Goal: Transaction & Acquisition: Subscribe to service/newsletter

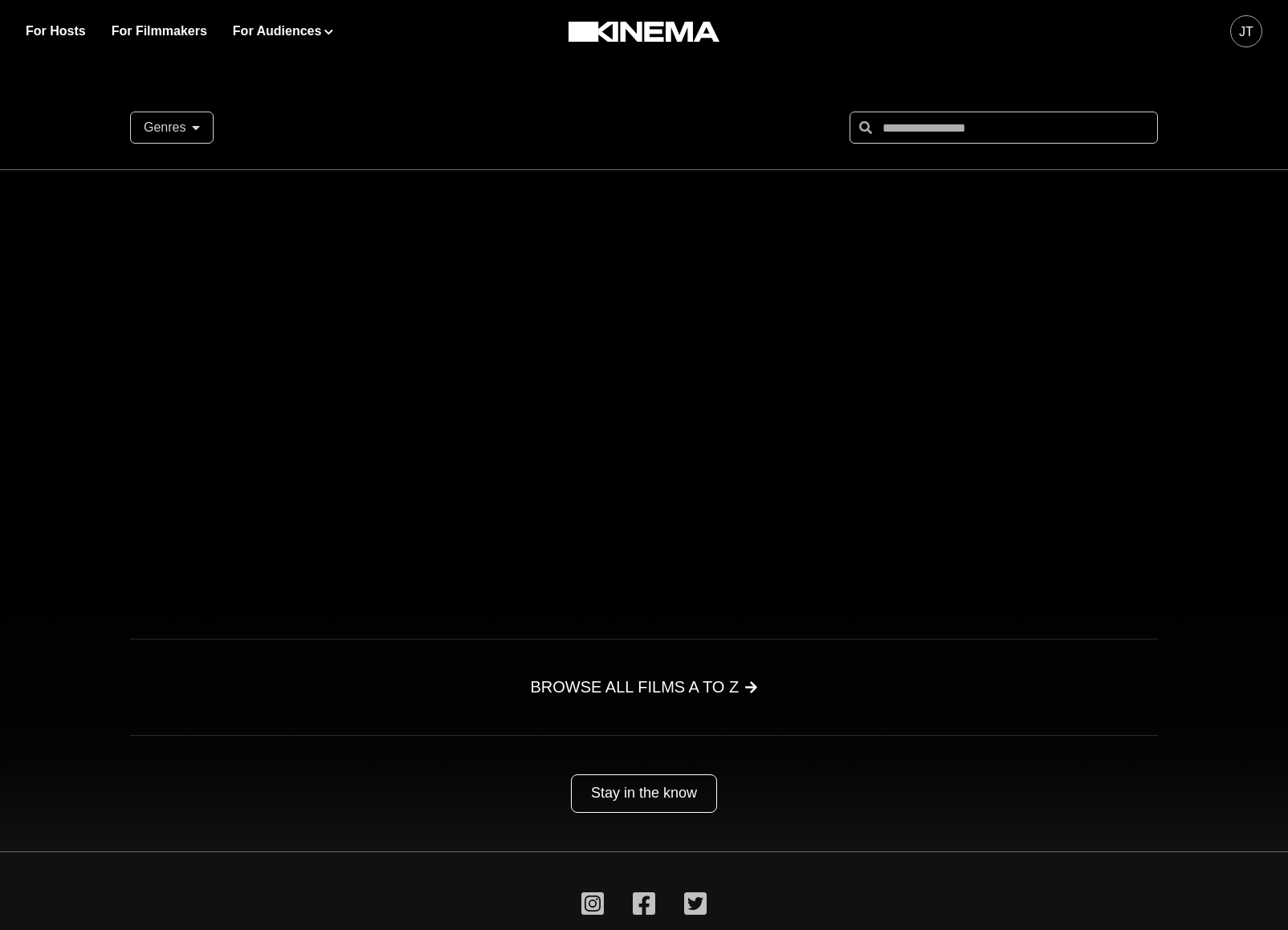
scroll to position [717, 0]
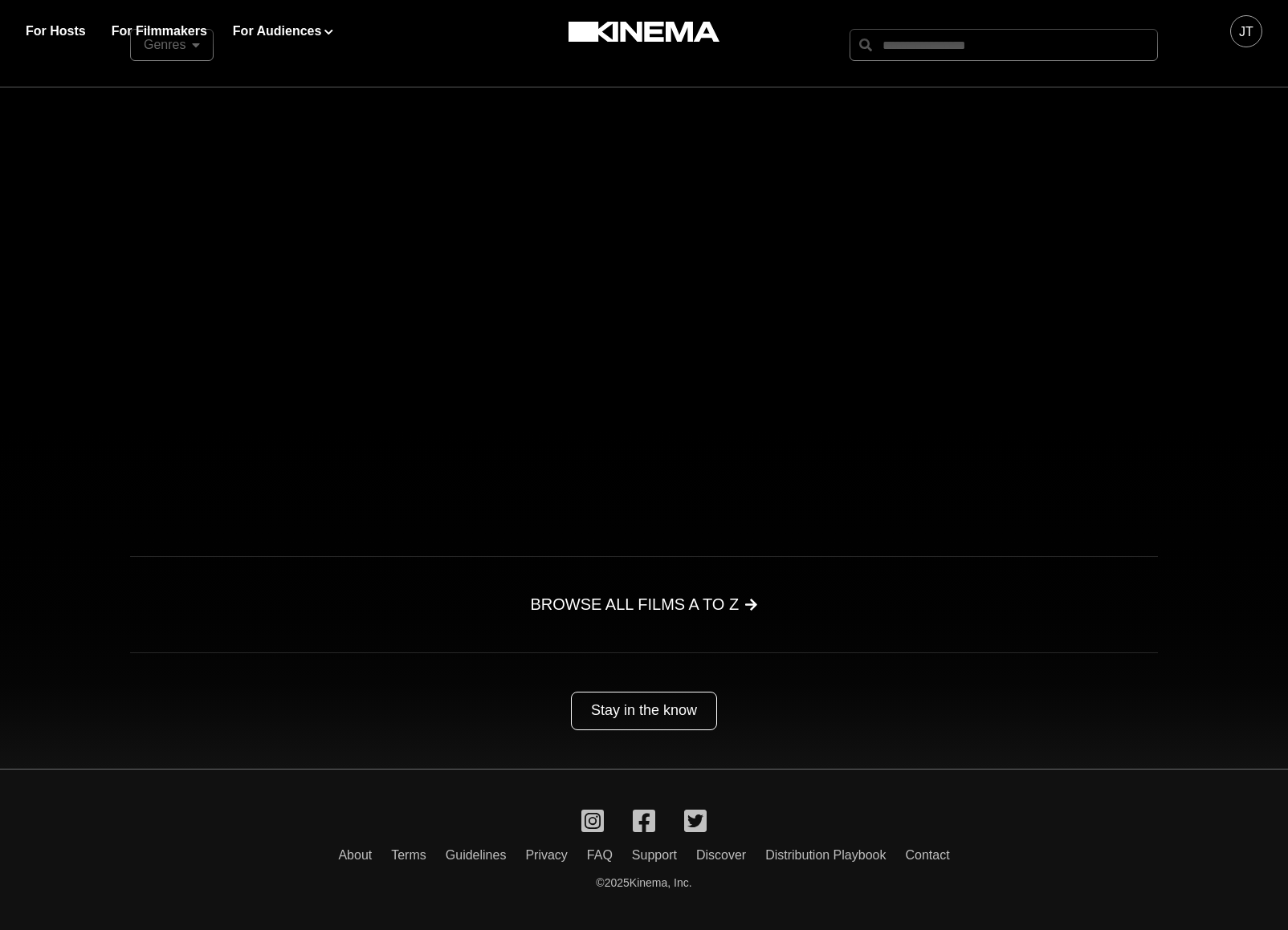
click at [1234, 39] on div "JT" at bounding box center [1246, 31] width 32 height 32
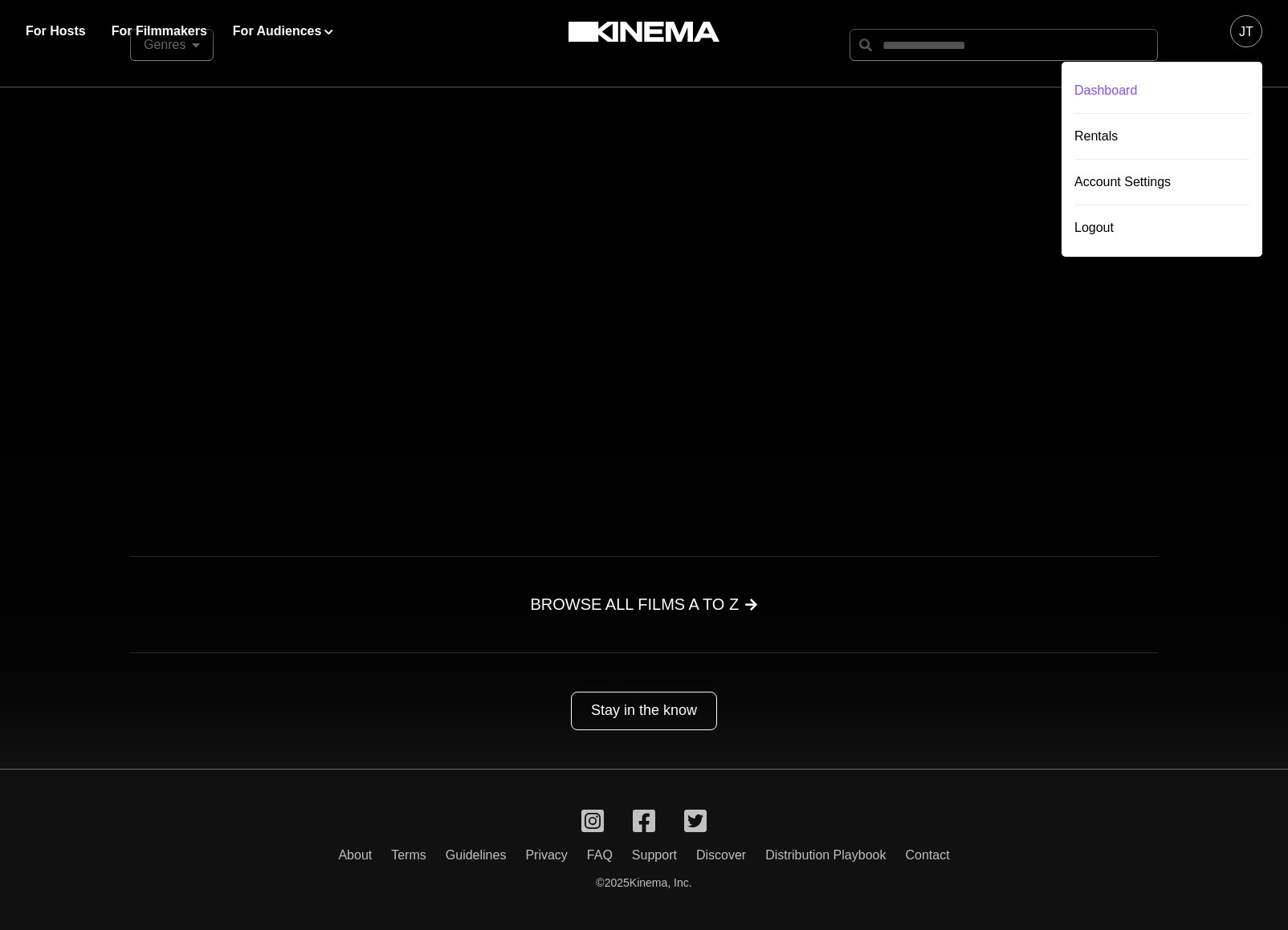
click at [1215, 84] on div "Dashboard" at bounding box center [1161, 91] width 175 height 45
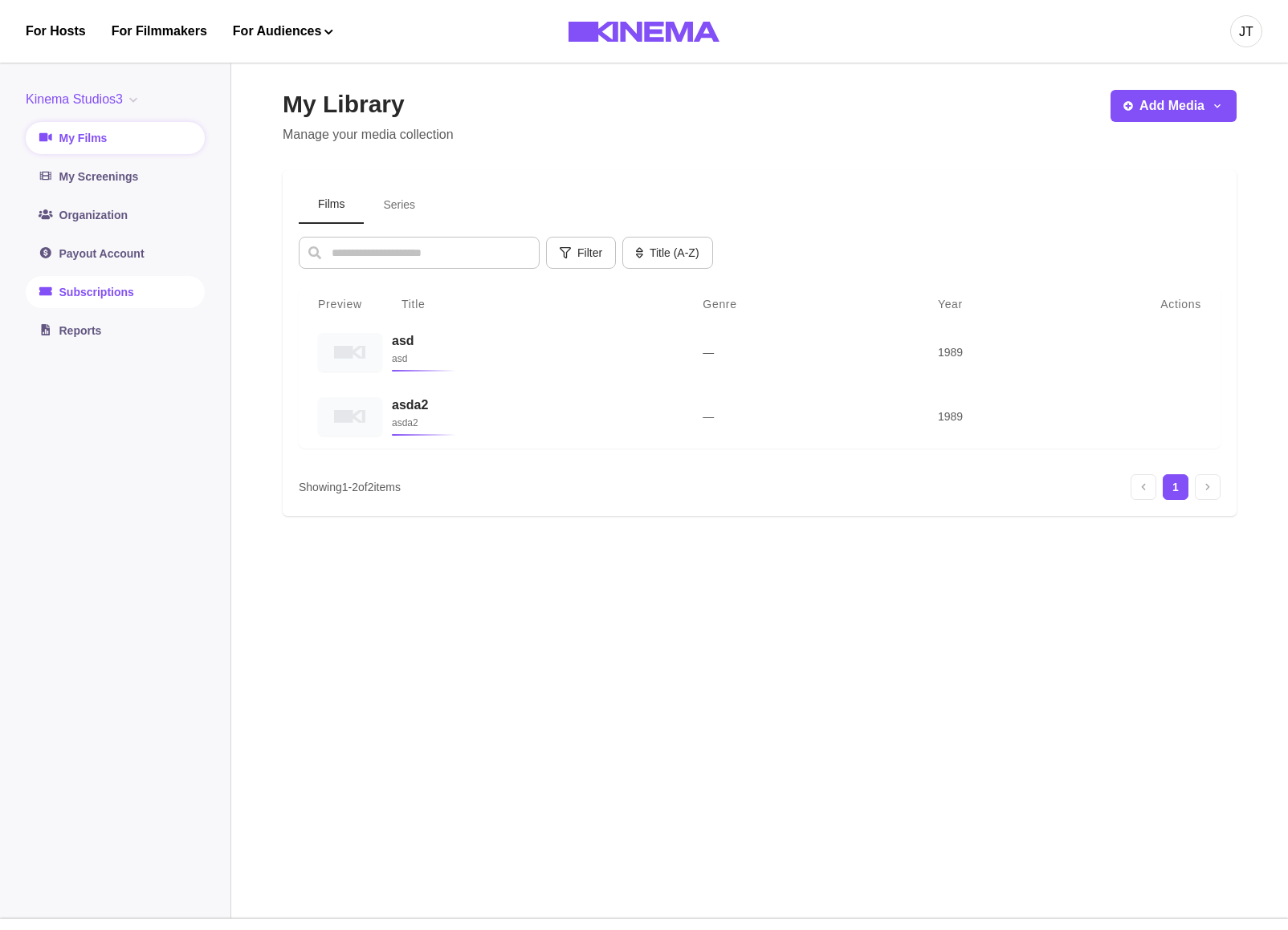
click at [110, 286] on link "Subscriptions" at bounding box center [114, 291] width 179 height 32
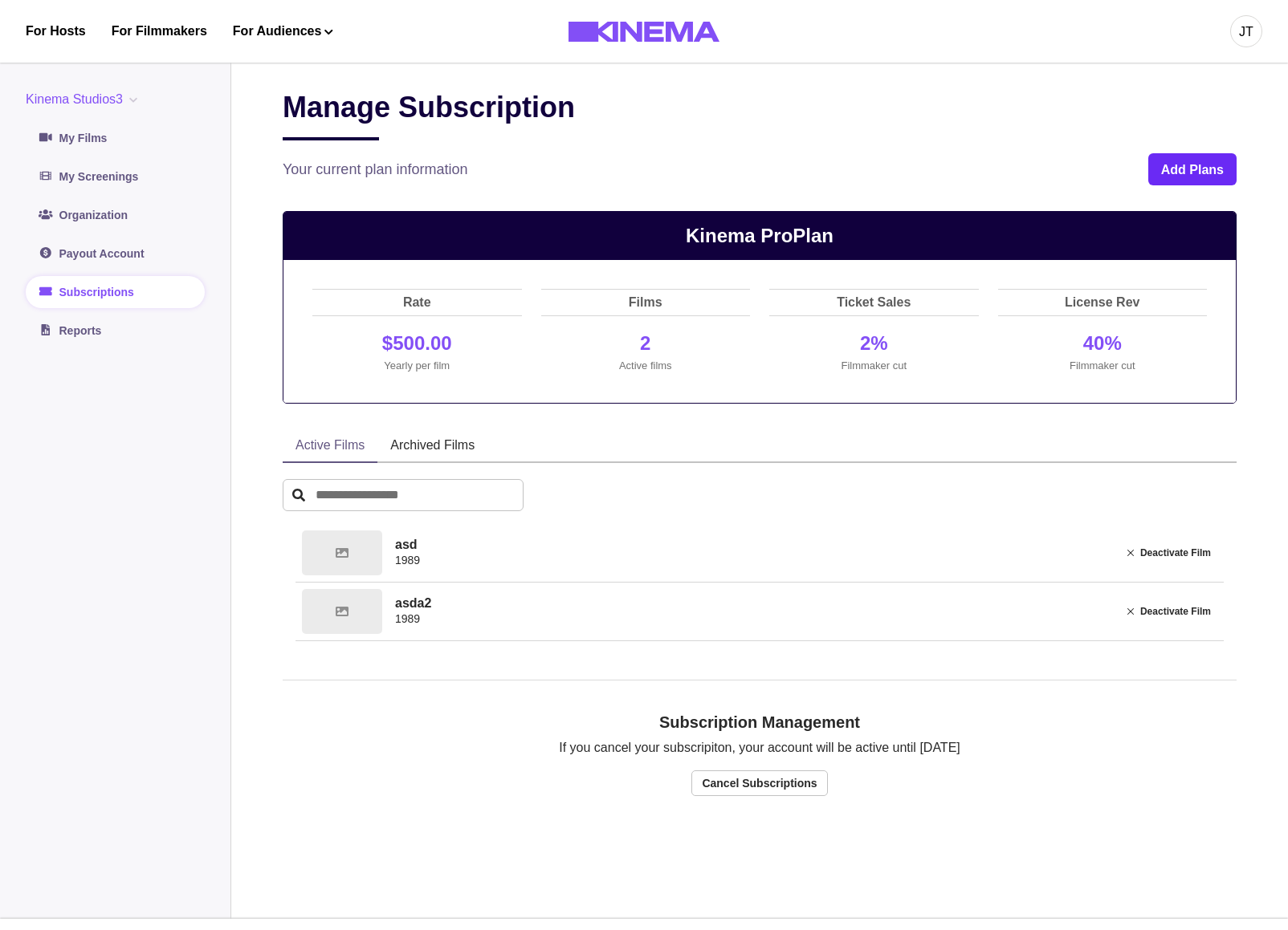
click at [1188, 163] on button "Add Plans" at bounding box center [1192, 169] width 88 height 32
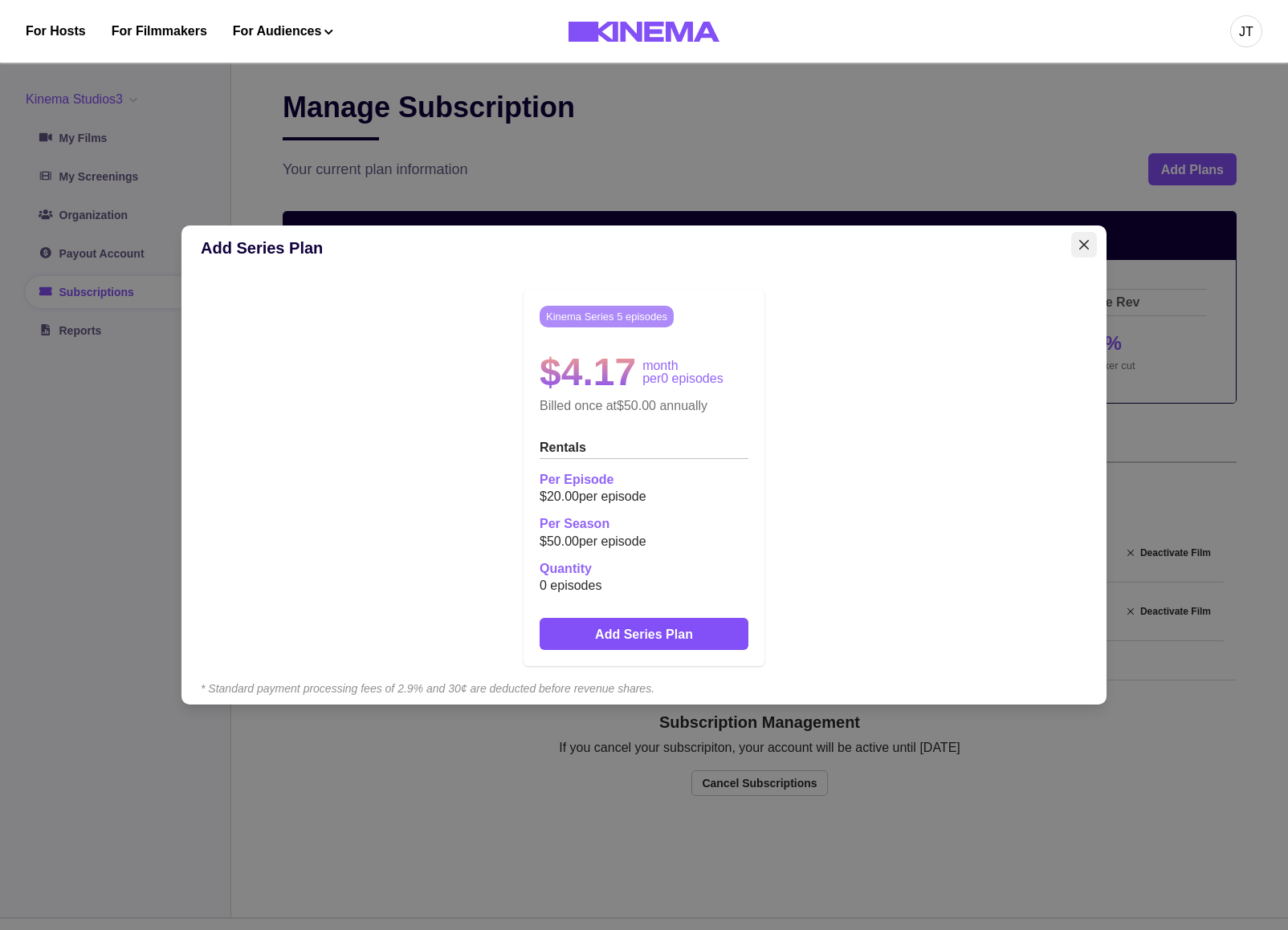
click at [1086, 244] on button "Close" at bounding box center [1084, 244] width 25 height 25
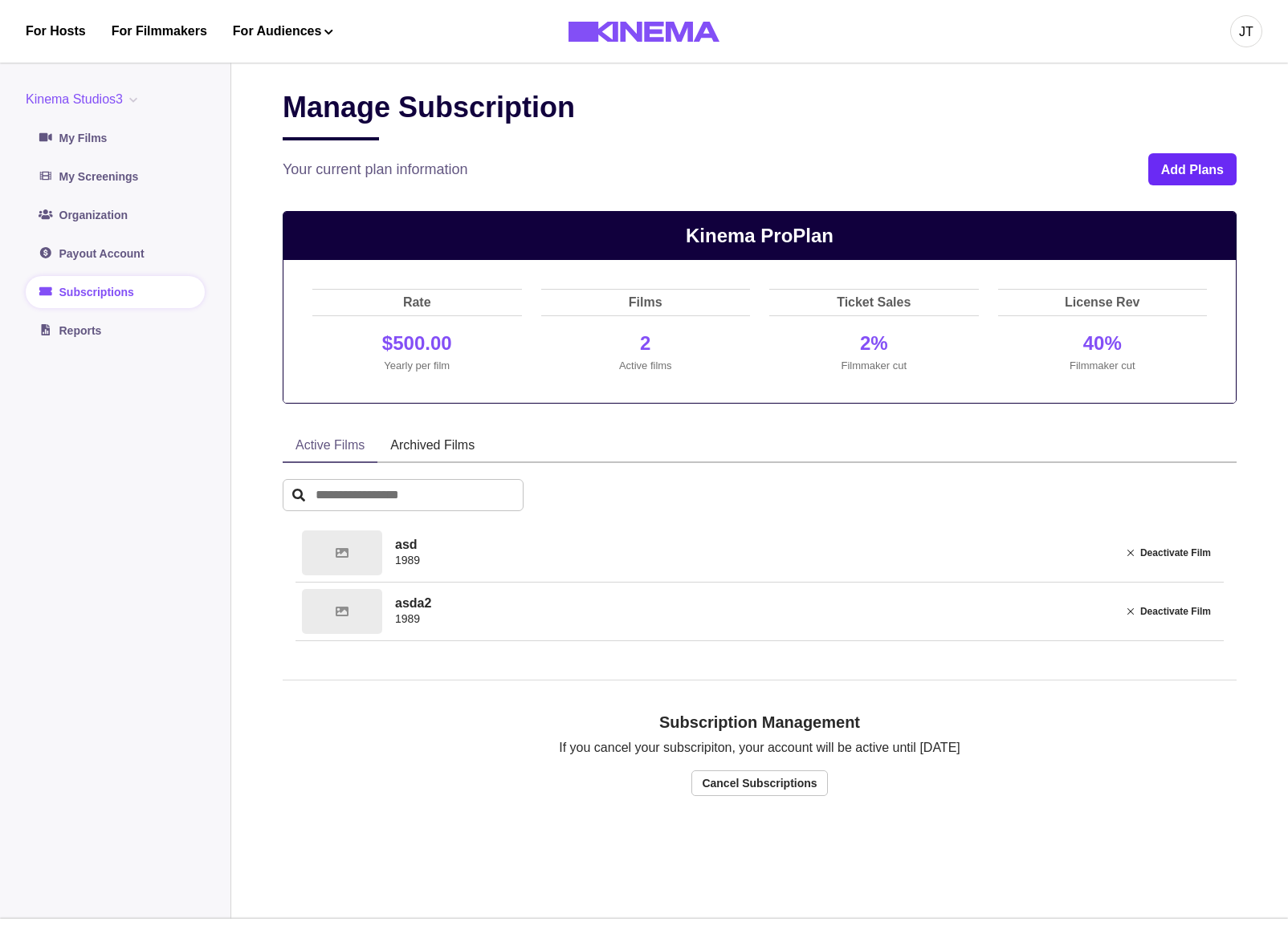
click at [1192, 175] on button "Add Plans" at bounding box center [1192, 169] width 88 height 32
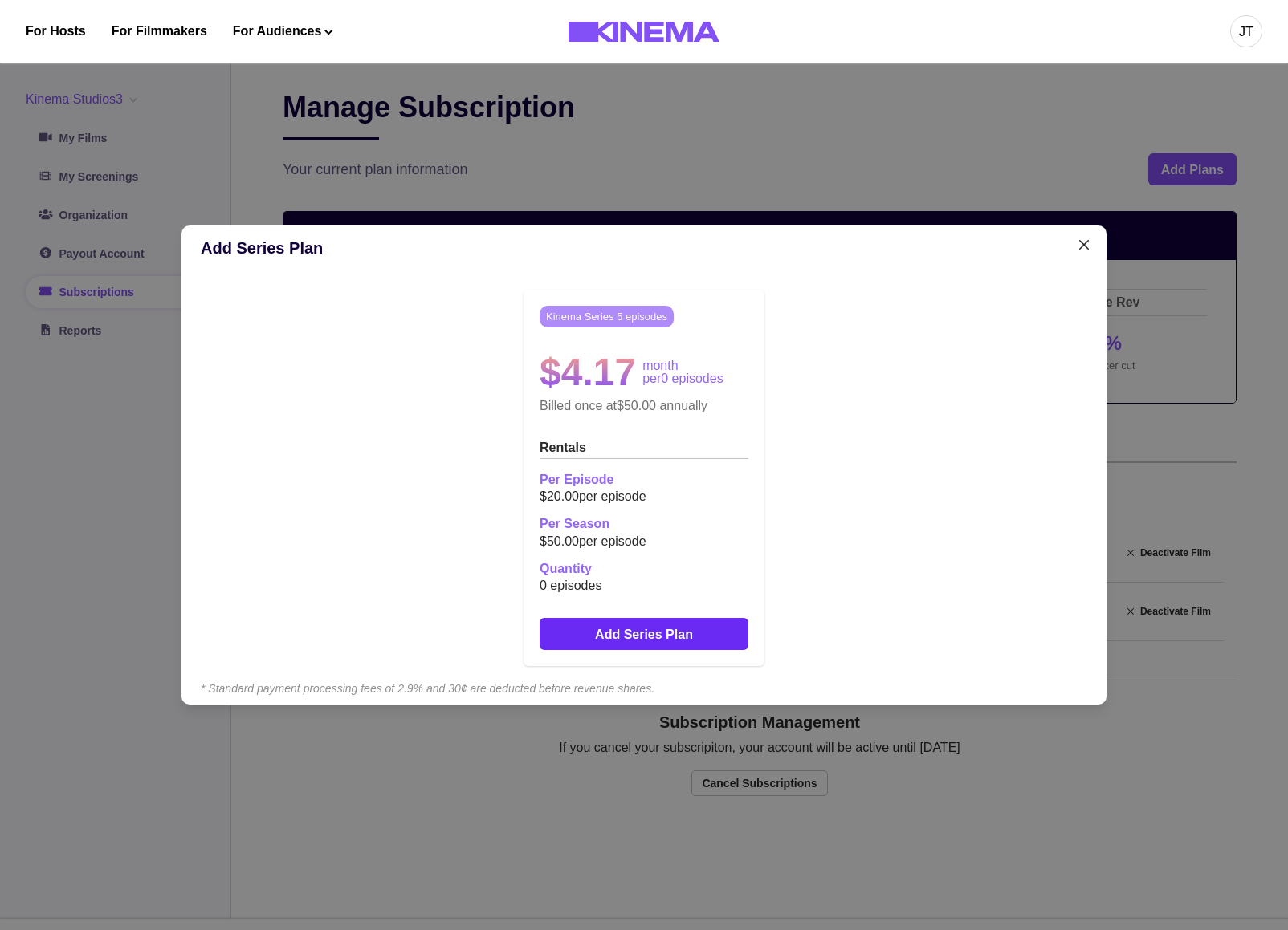
click at [687, 634] on link "Add Series Plan" at bounding box center [644, 634] width 208 height 32
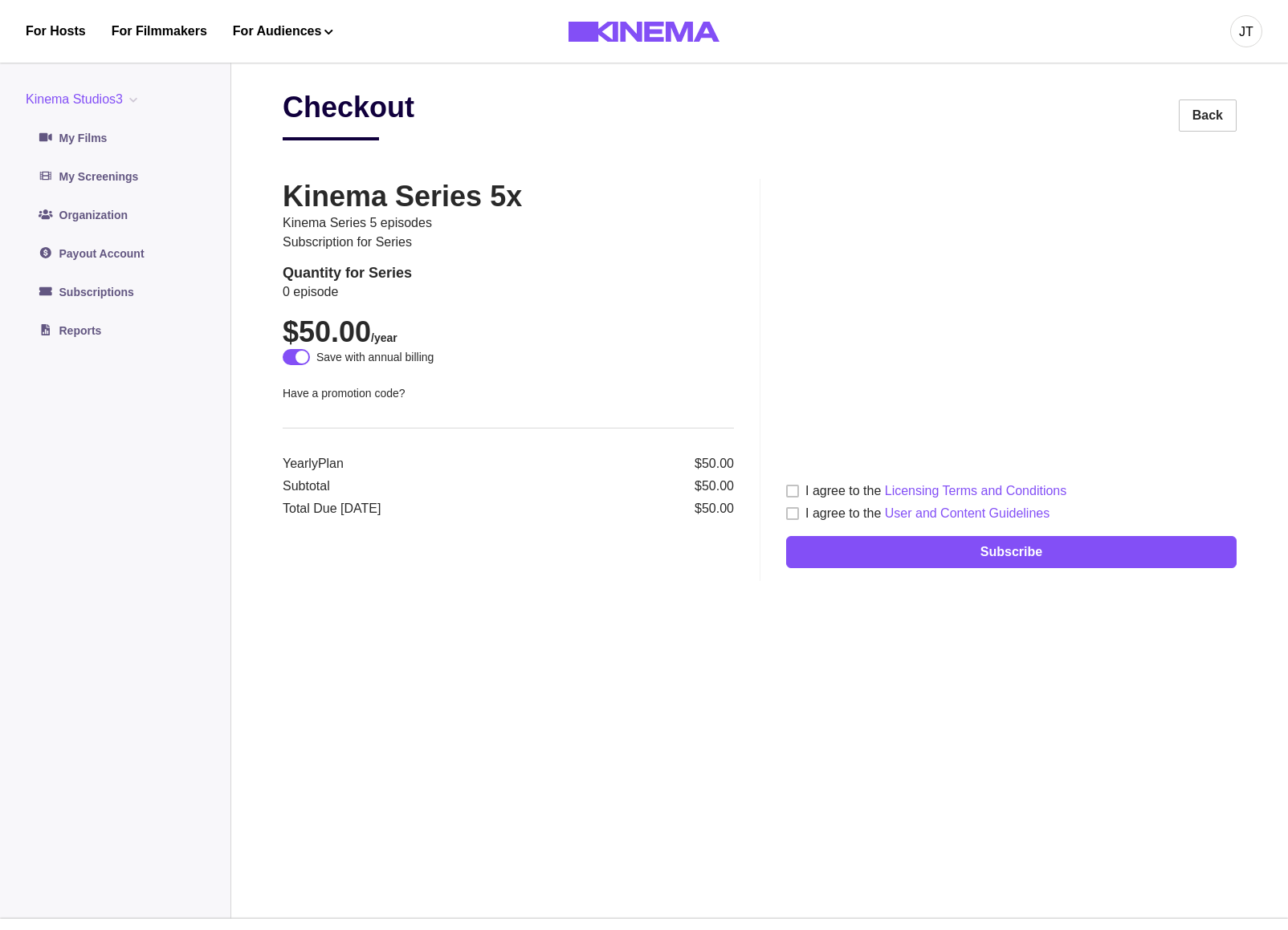
click at [828, 493] on div "I agree to the Licensing Terms and Conditions" at bounding box center [935, 492] width 261 height 20
click at [827, 509] on div "I agree to the User and Content Guidelines" at bounding box center [927, 514] width 244 height 20
click at [1214, 114] on link "Back" at bounding box center [1207, 115] width 58 height 32
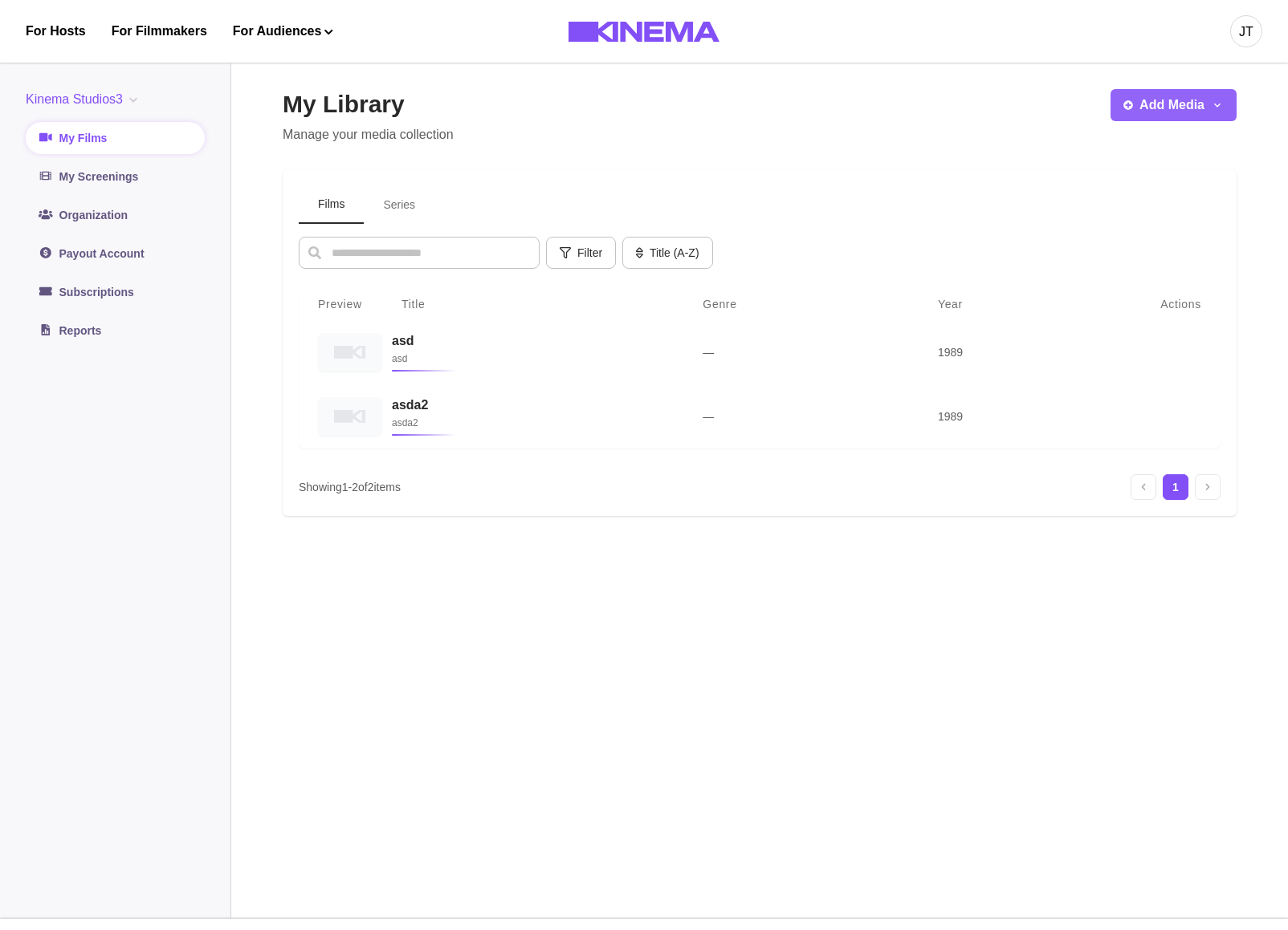
click at [1206, 105] on button "Add Media" at bounding box center [1173, 105] width 126 height 32
click at [895, 148] on div "My Library Manage your media collection Add Media Add Film Add Series Films Ser…" at bounding box center [759, 485] width 954 height 791
click at [102, 282] on link "Subscriptions" at bounding box center [114, 291] width 179 height 32
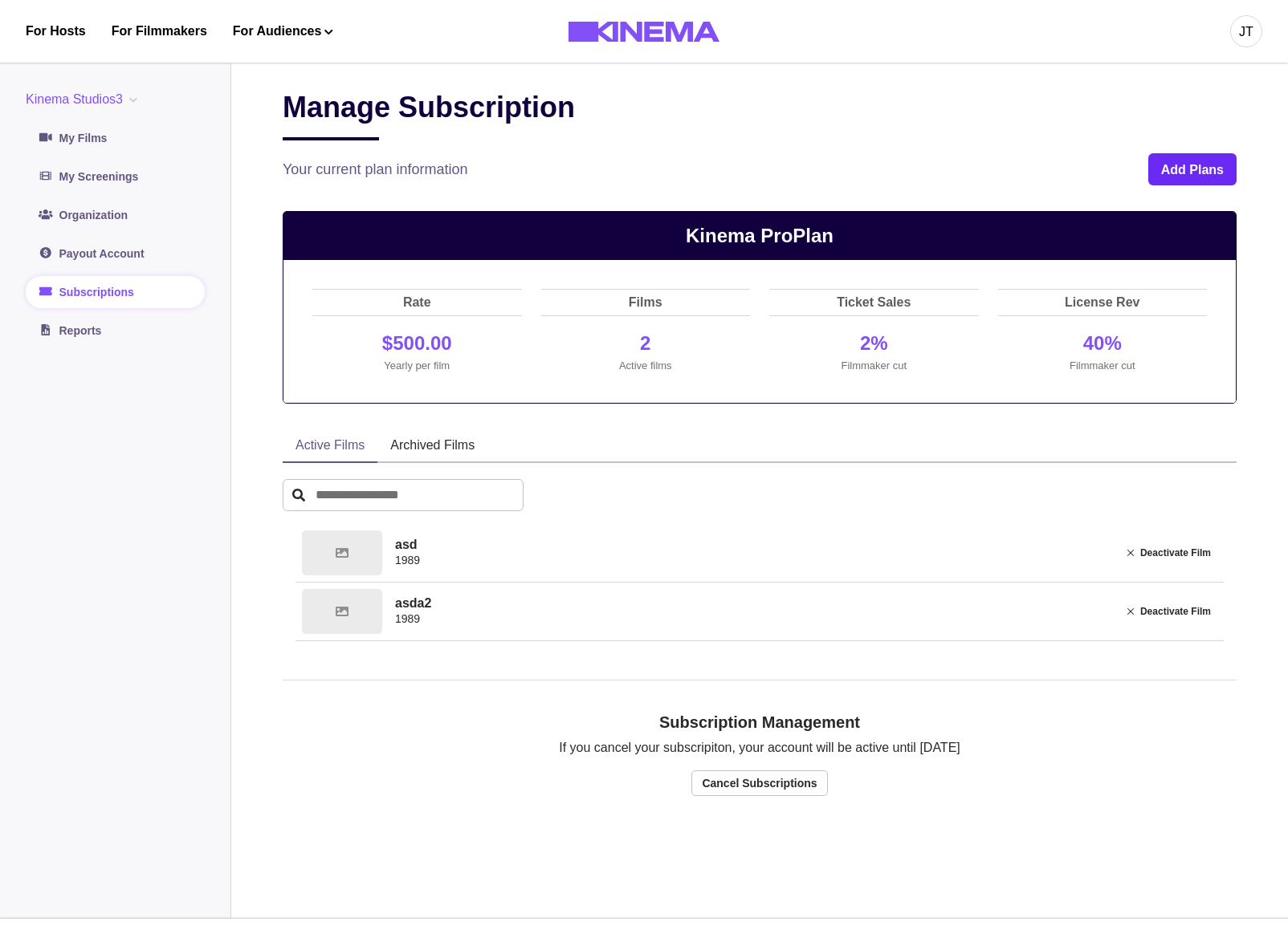
click at [1185, 171] on button "Add Plans" at bounding box center [1192, 169] width 88 height 32
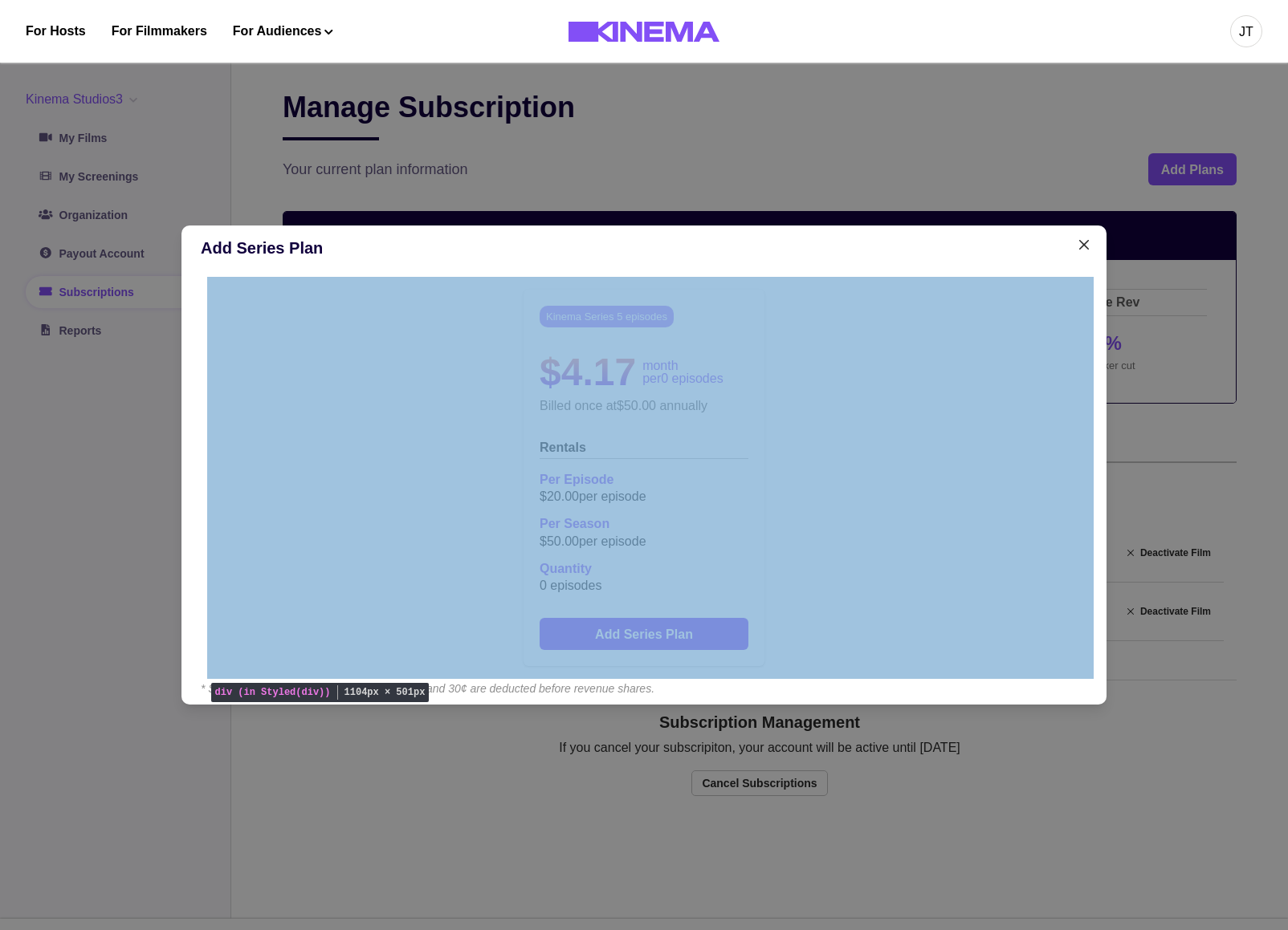
click at [982, 372] on div "Kinema Series 5 episodes $4.17 month per 0 episodes Billed once at $50.00 annua…" at bounding box center [644, 477] width 886 height 402
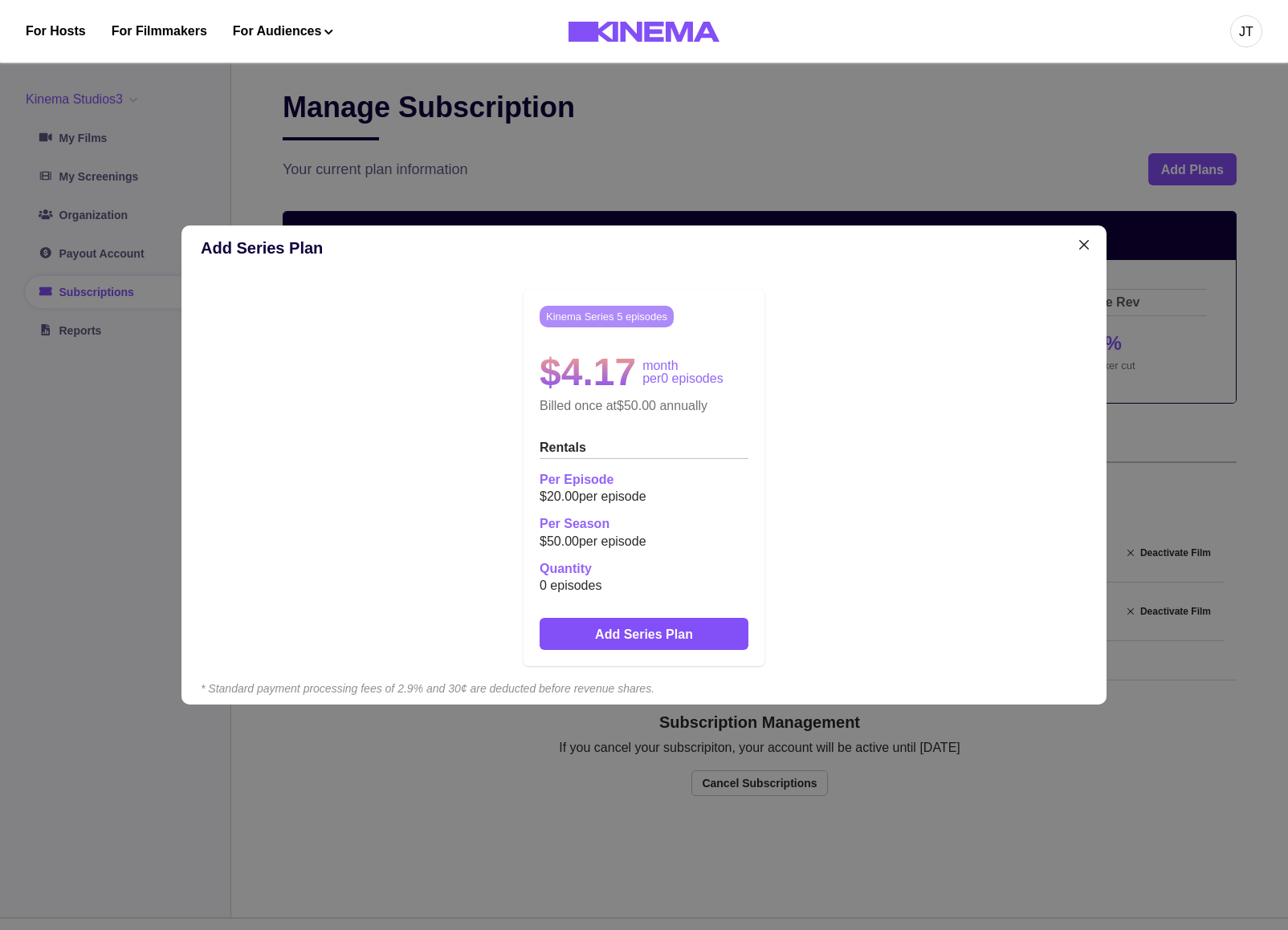
click at [984, 449] on div "Kinema Series 5 episodes $4.17 month per 0 episodes Billed once at $50.00 annua…" at bounding box center [644, 477] width 886 height 402
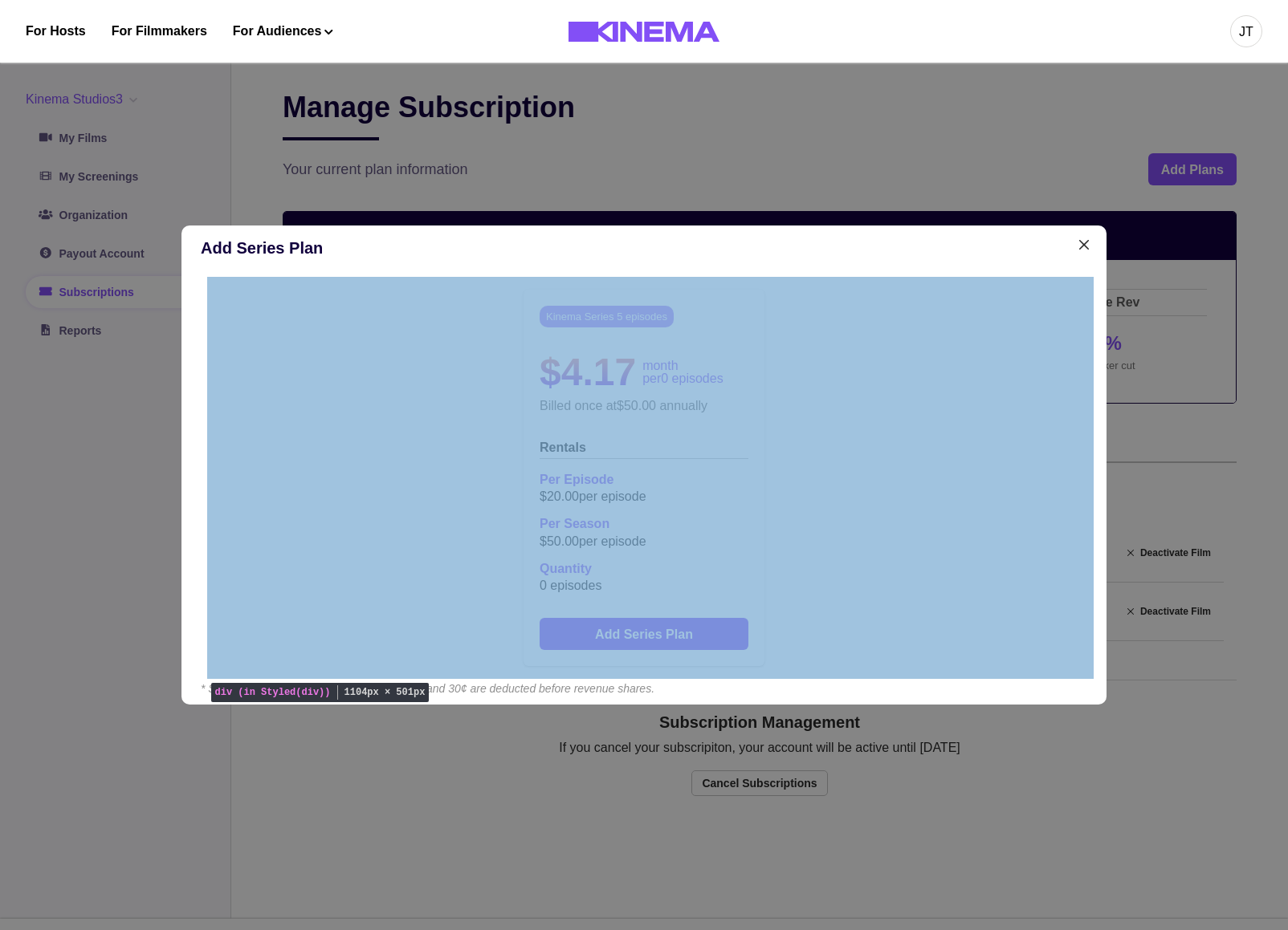
click at [1001, 356] on div "Kinema Series 5 episodes $4.17 month per 0 episodes Billed once at $50.00 annua…" at bounding box center [644, 477] width 886 height 402
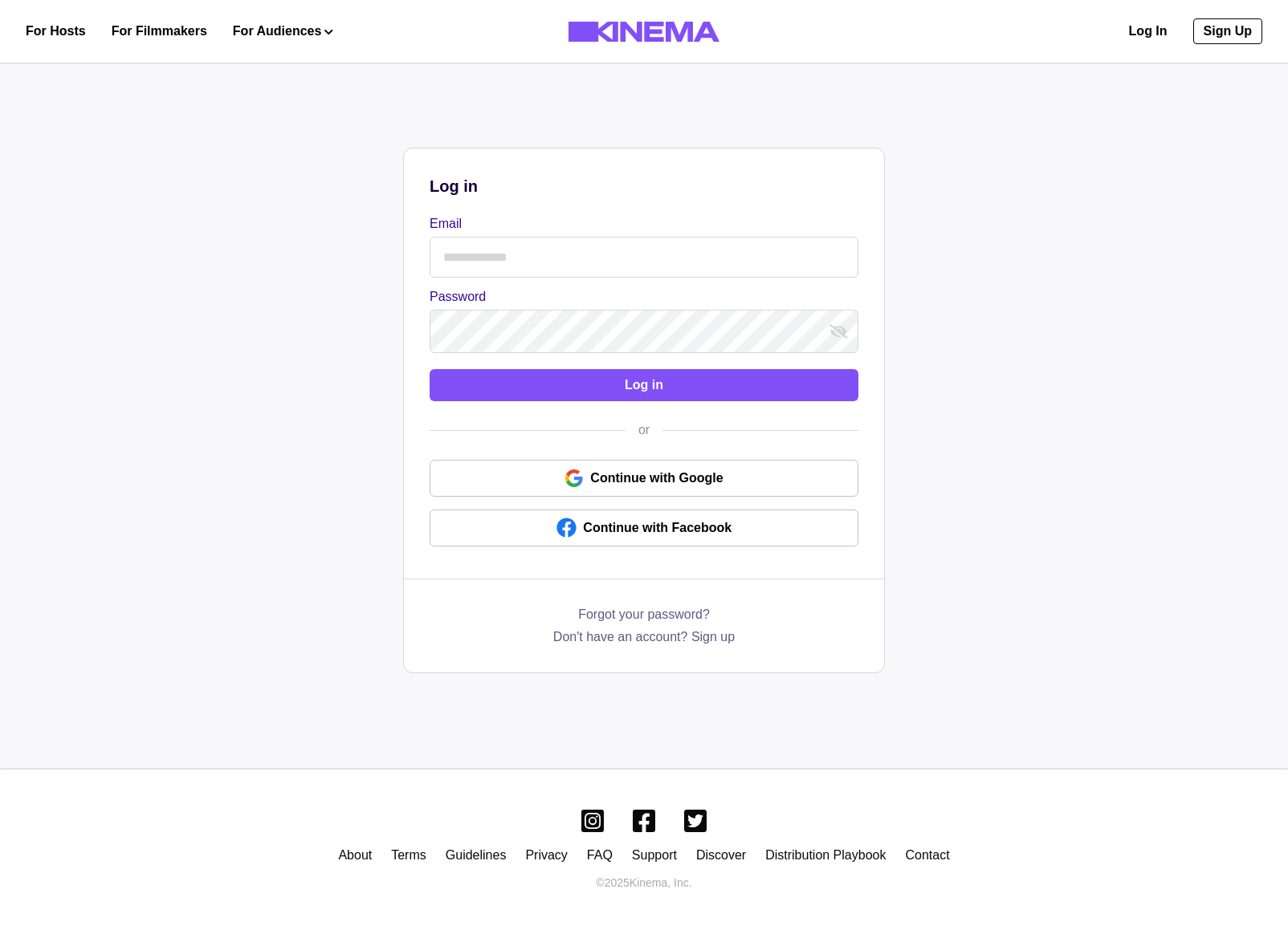
click at [694, 267] on input "Email" at bounding box center [644, 257] width 428 height 41
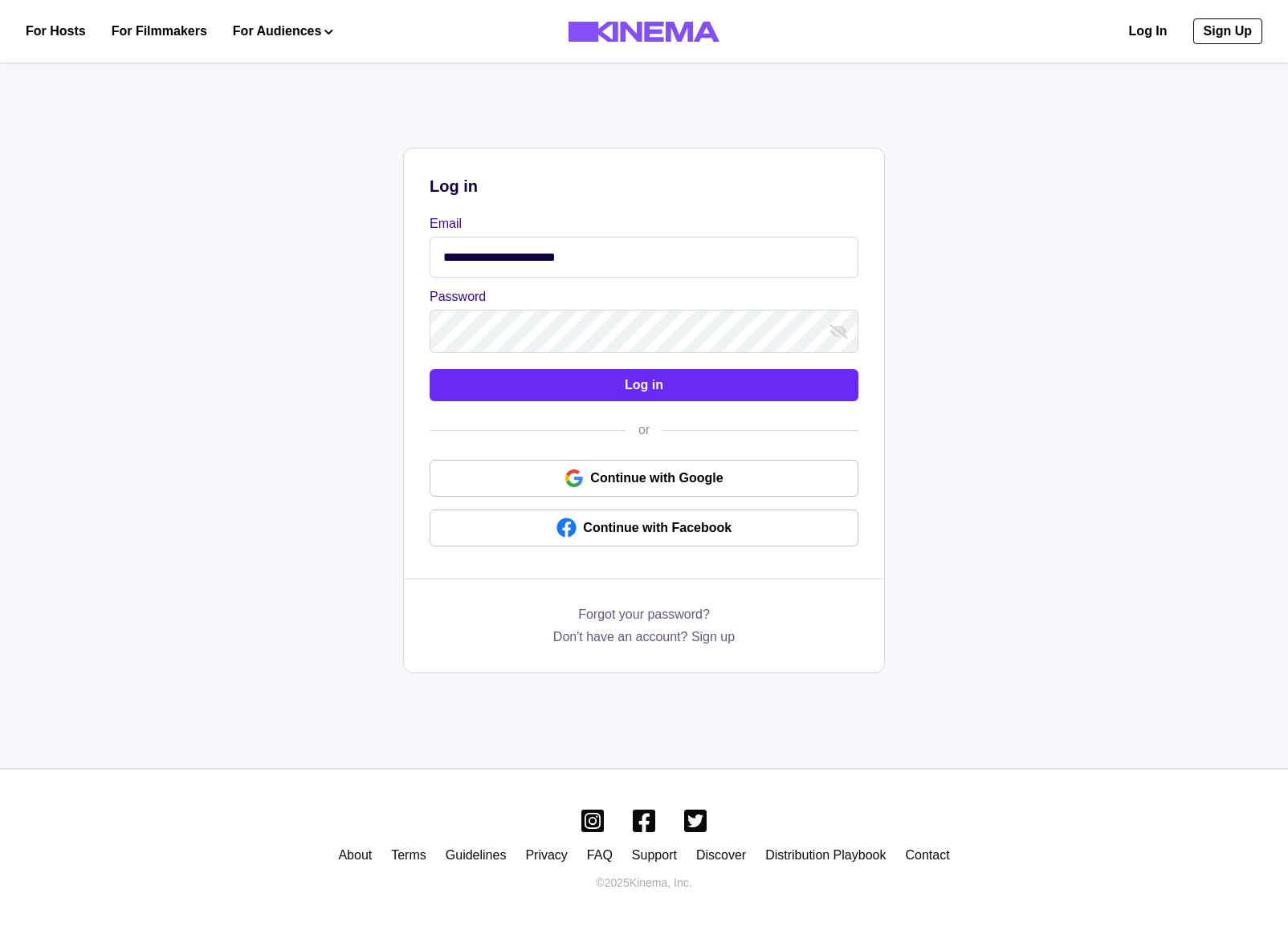
type input "**********"
click at [585, 398] on button "Log in" at bounding box center [644, 385] width 428 height 32
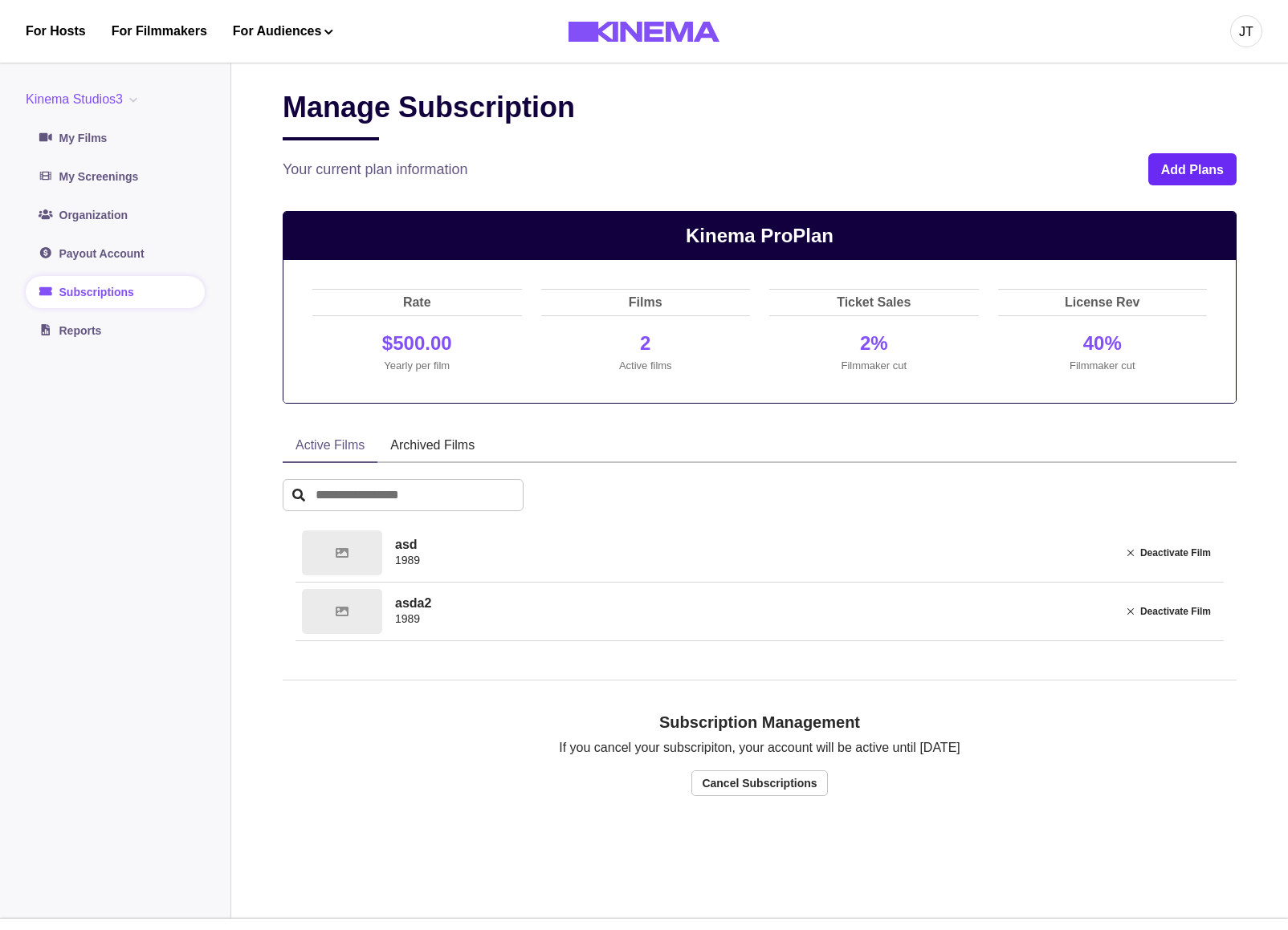
click at [1173, 168] on button "Add Plans" at bounding box center [1192, 169] width 88 height 32
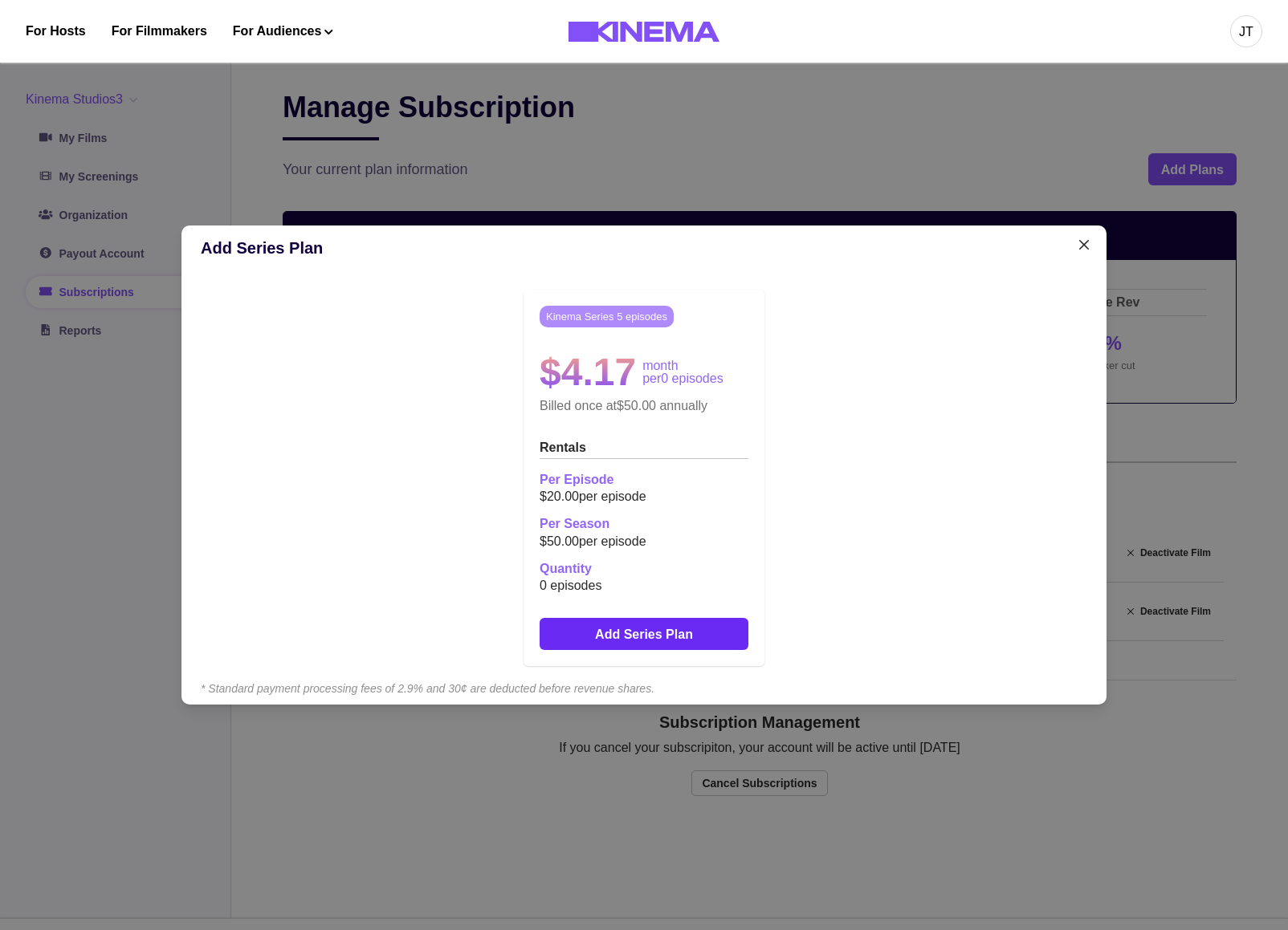
click at [639, 630] on button "Add Series Plan" at bounding box center [644, 634] width 208 height 32
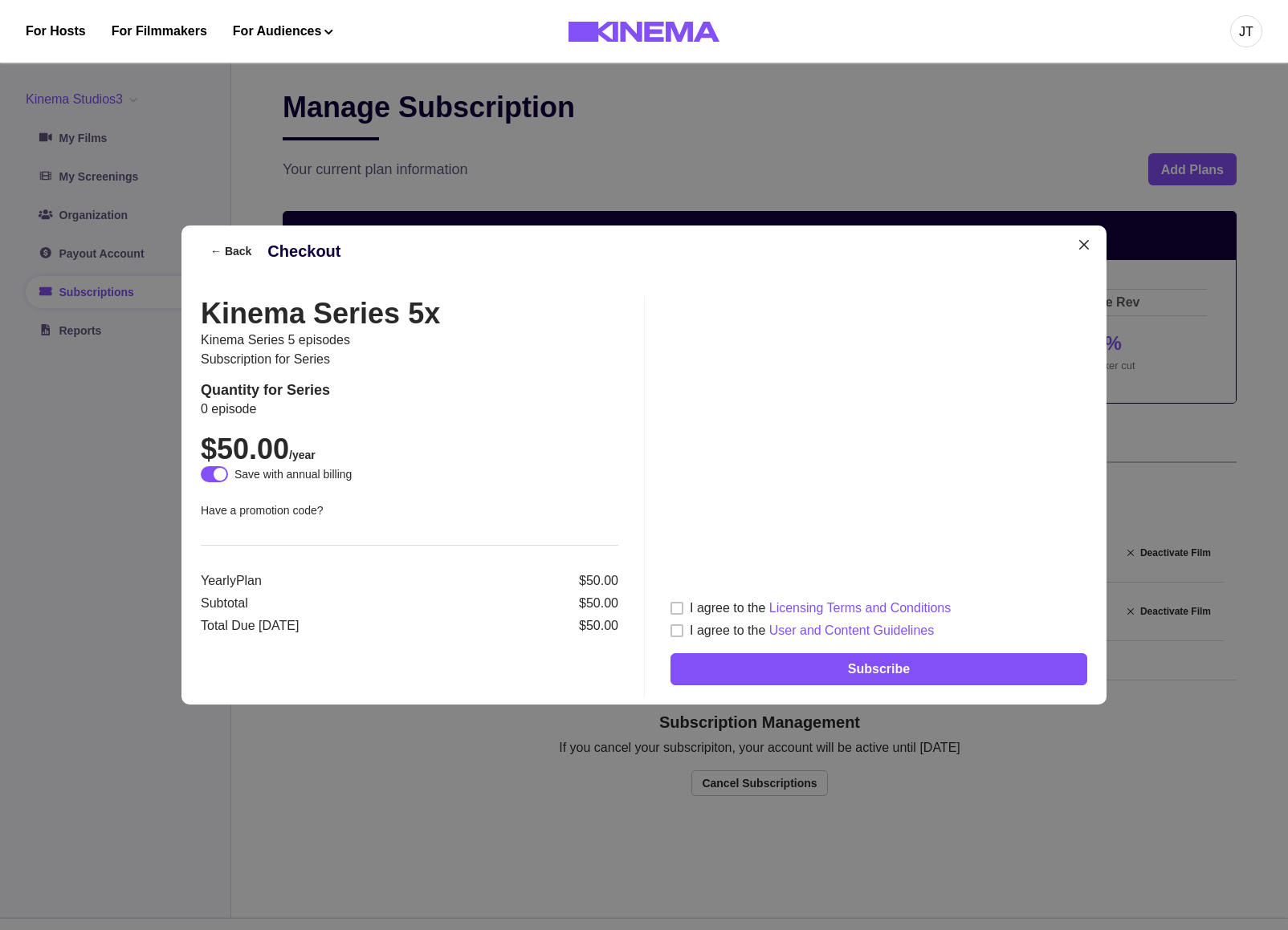
click at [626, 419] on div "Kinema Series 5x Kinema Series 5 episodes Subscription for series Quantity for …" at bounding box center [422, 497] width 443 height 401
click at [1086, 248] on icon "Close" at bounding box center [1084, 244] width 10 height 10
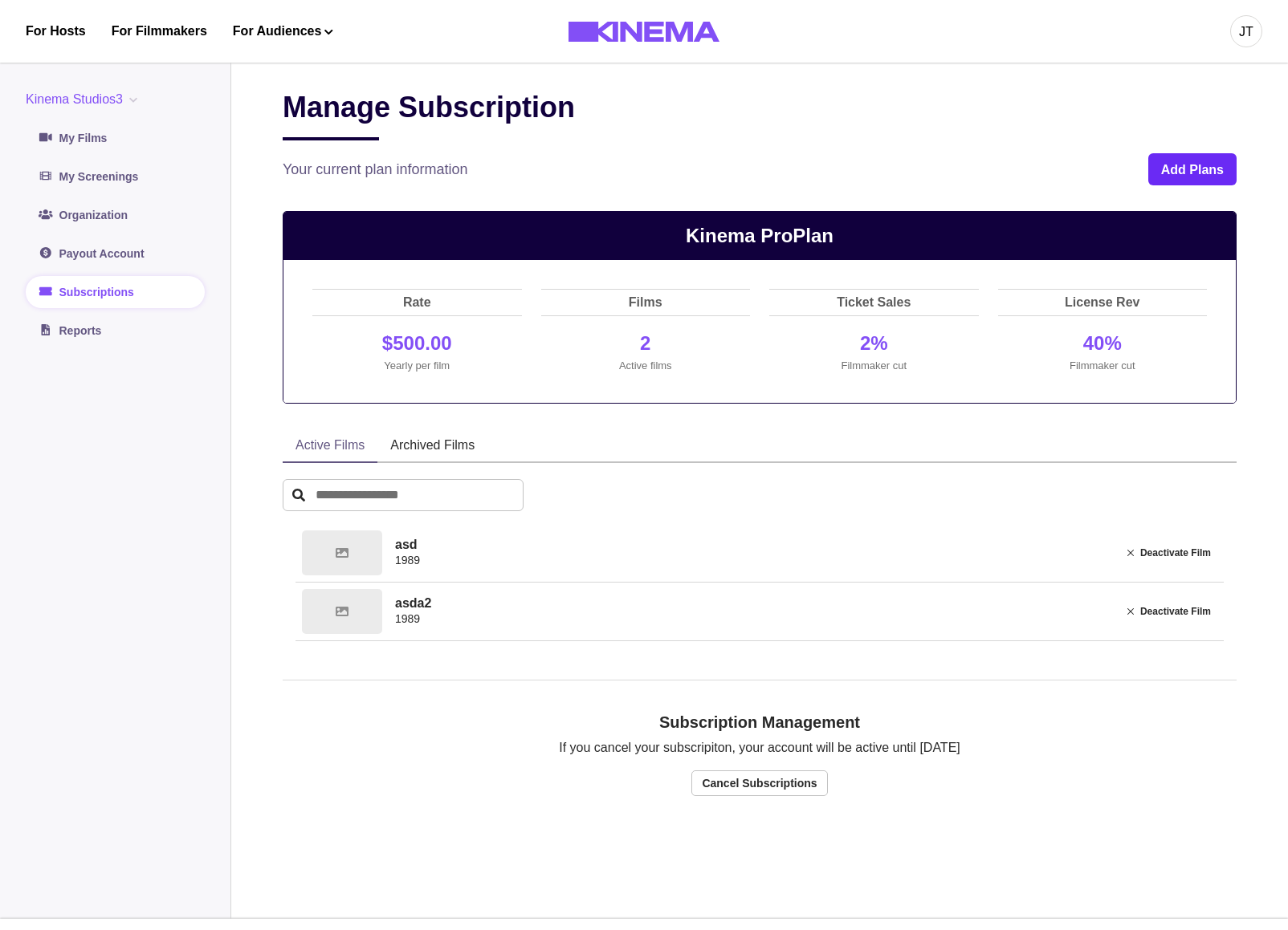
click at [1179, 177] on button "Add Plans" at bounding box center [1192, 169] width 88 height 32
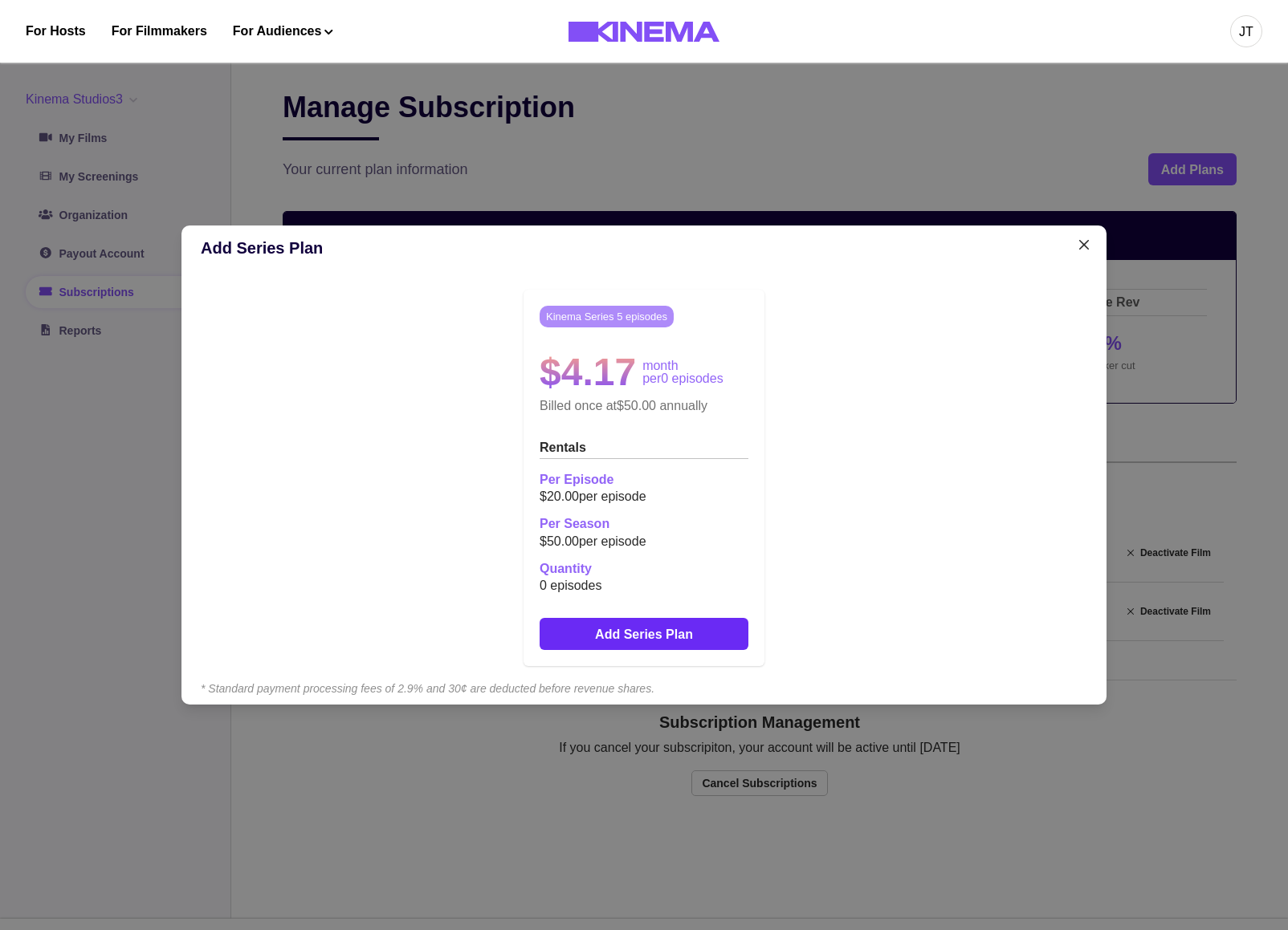
click at [687, 632] on button "Add Series Plan" at bounding box center [644, 634] width 208 height 32
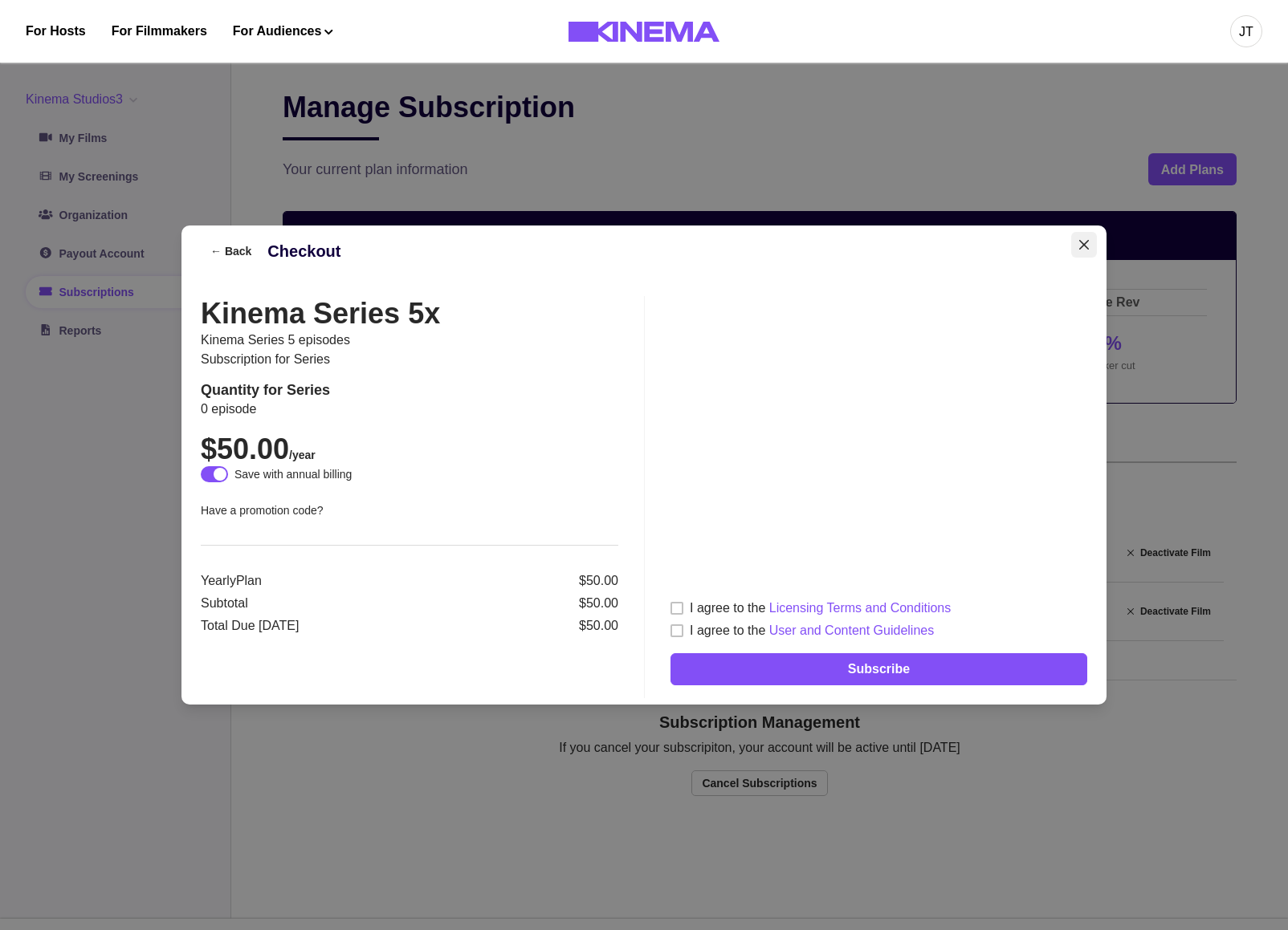
click at [1095, 243] on button "Close" at bounding box center [1084, 244] width 25 height 25
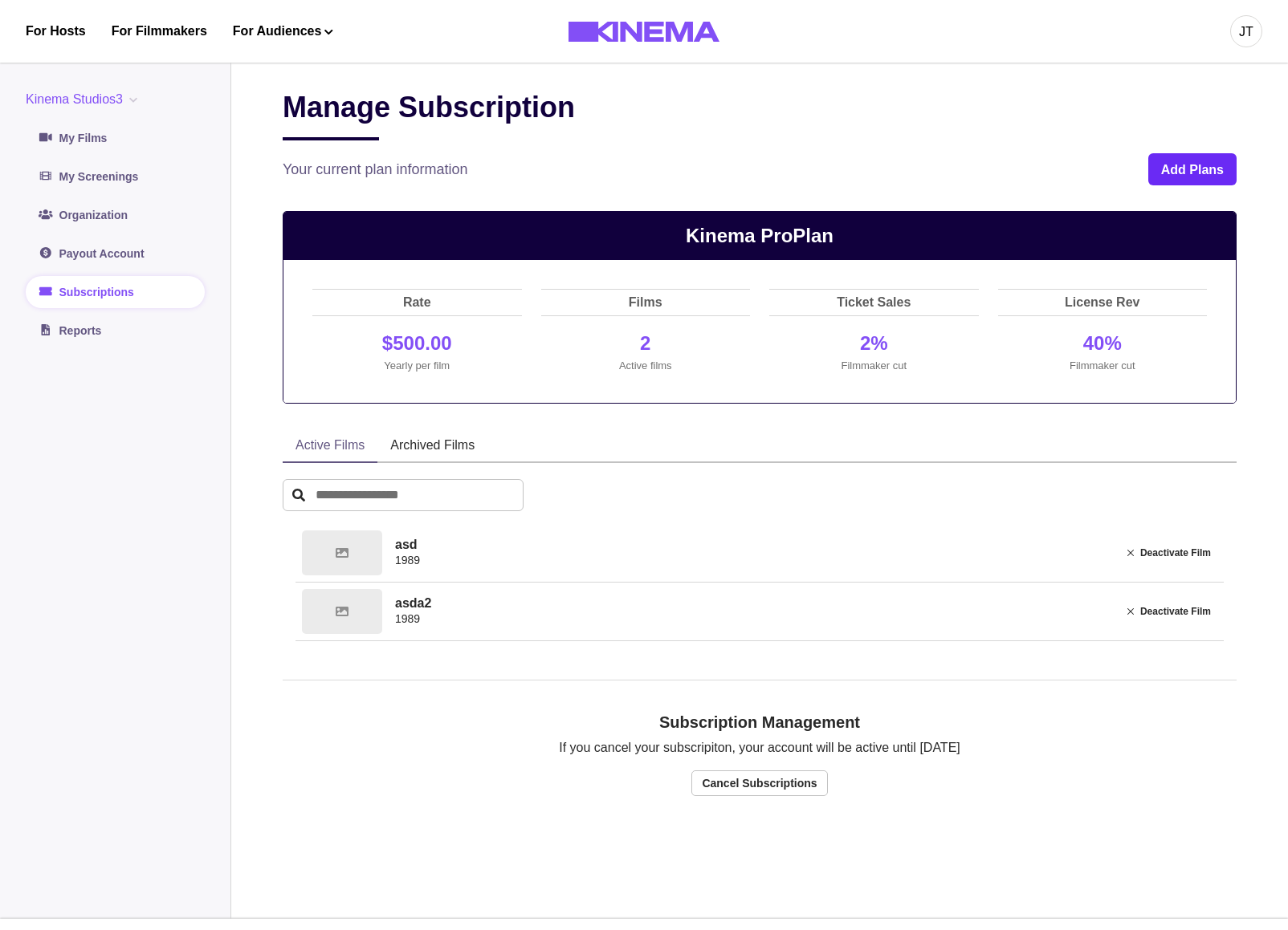
click at [1191, 172] on button "Add Plans" at bounding box center [1192, 169] width 88 height 32
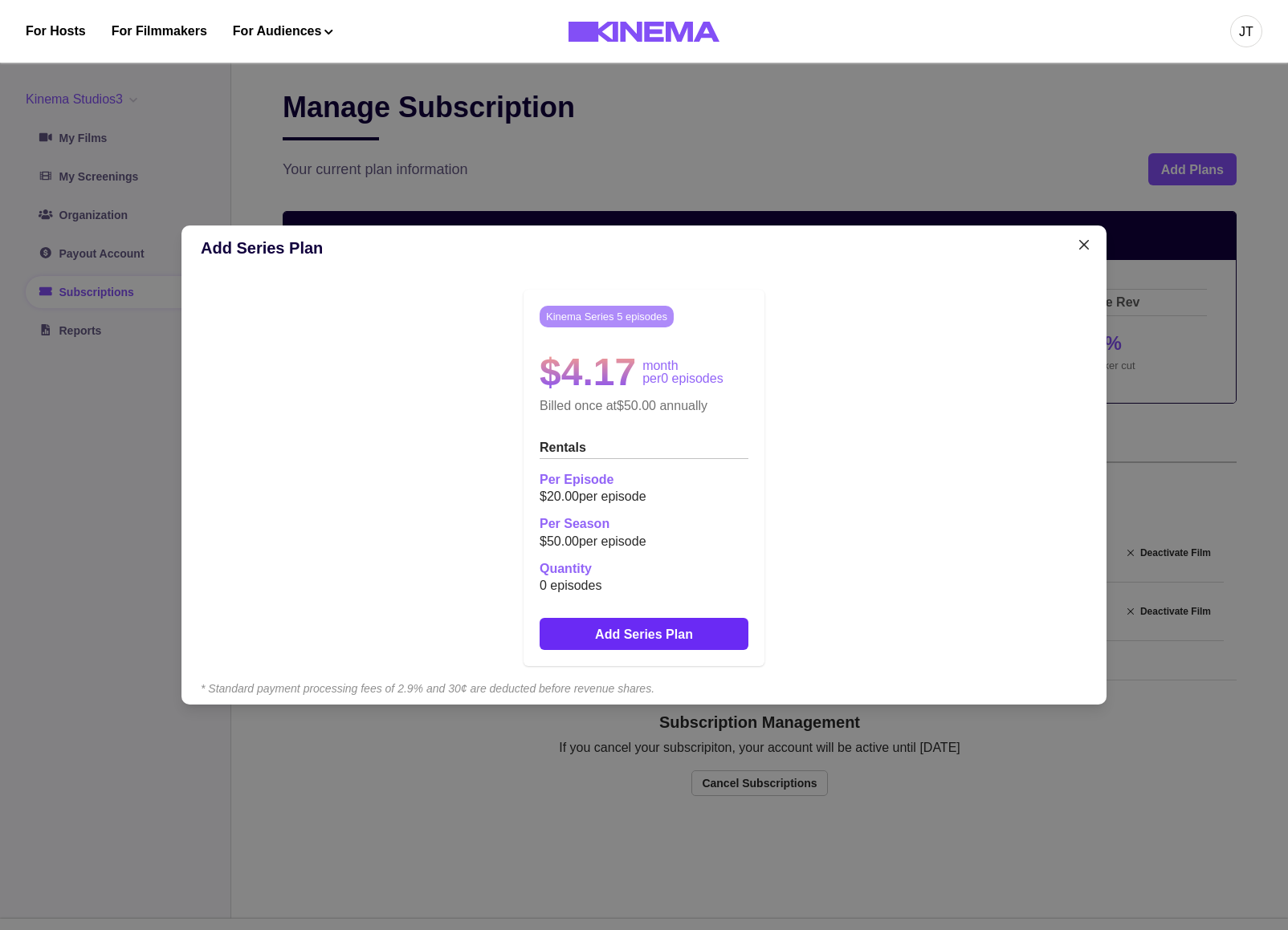
click at [644, 639] on button "Add Series Plan" at bounding box center [644, 634] width 208 height 32
